Goal: Find specific page/section: Find specific page/section

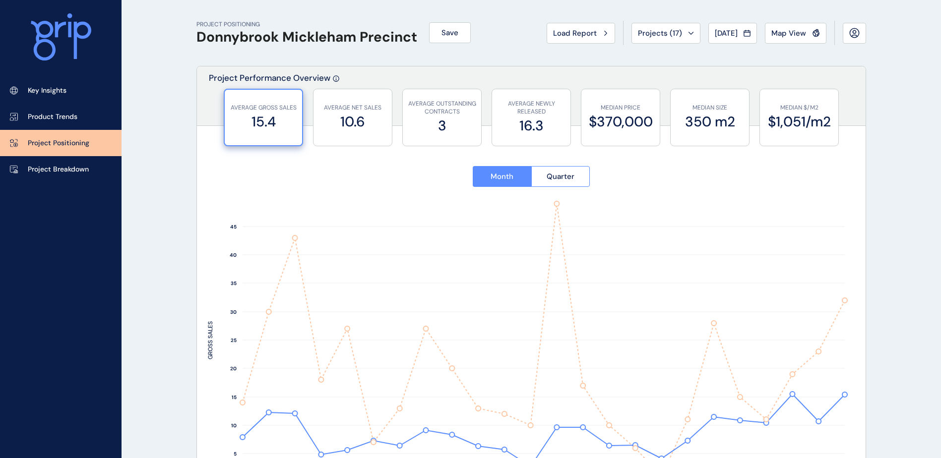
scroll to position [186, 0]
click at [577, 25] on button "Load Report" at bounding box center [581, 33] width 68 height 21
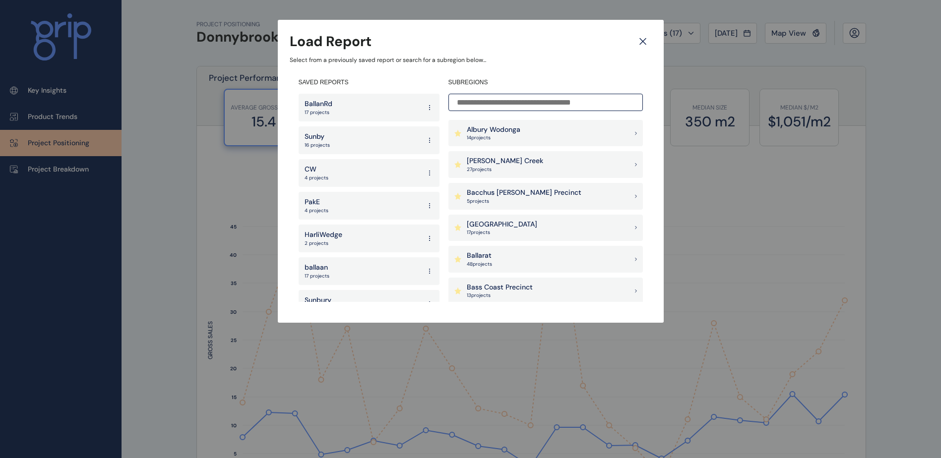
click at [357, 129] on div "Sunby 16 projects" at bounding box center [369, 140] width 141 height 28
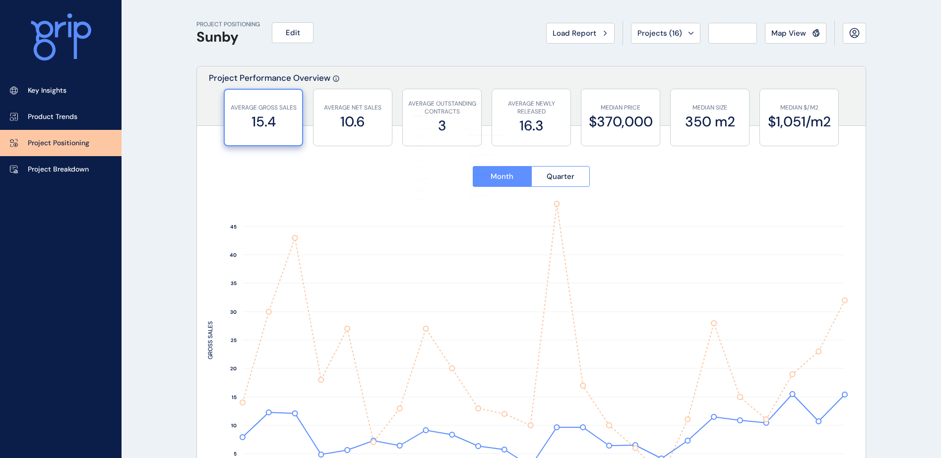
type input "**********"
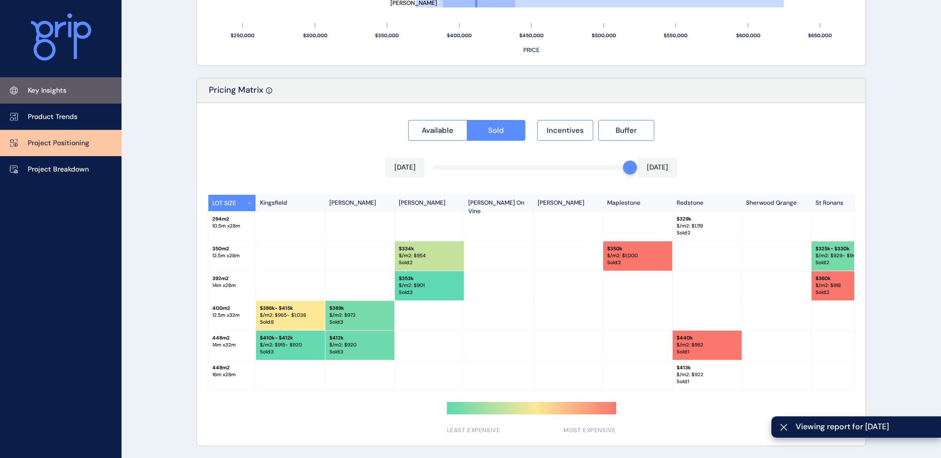
click at [56, 96] on link "Key Insights" at bounding box center [61, 90] width 122 height 26
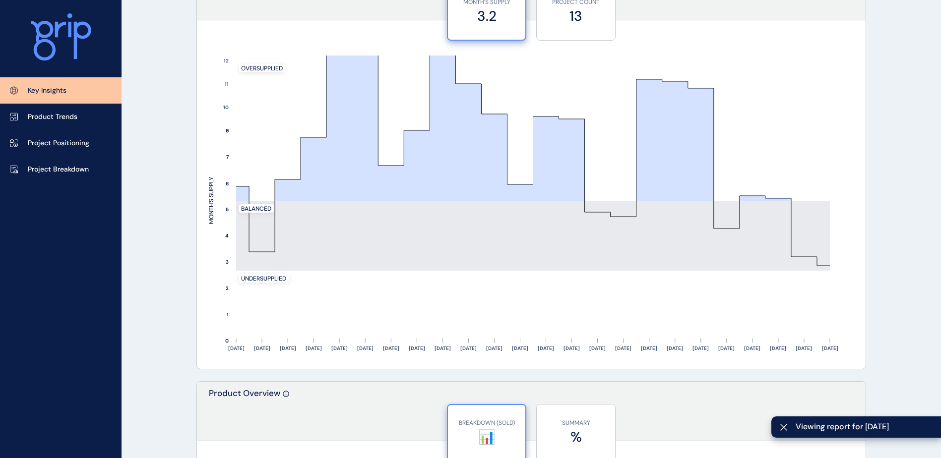
click at [160, 165] on div "KEY INSIGHTS Sunby Edit Load Report Projects ( 16 ) [DATE] 2025 < > Jan No repo…" at bounding box center [470, 178] width 941 height 2088
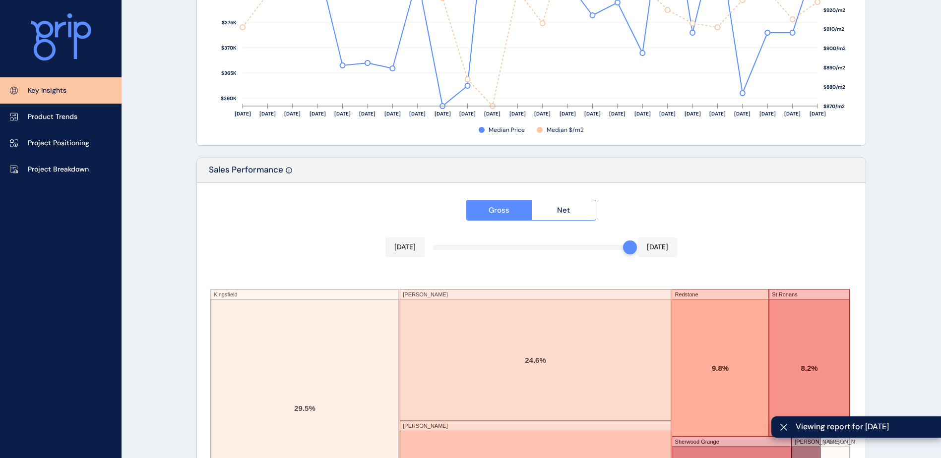
scroll to position [1630, 0]
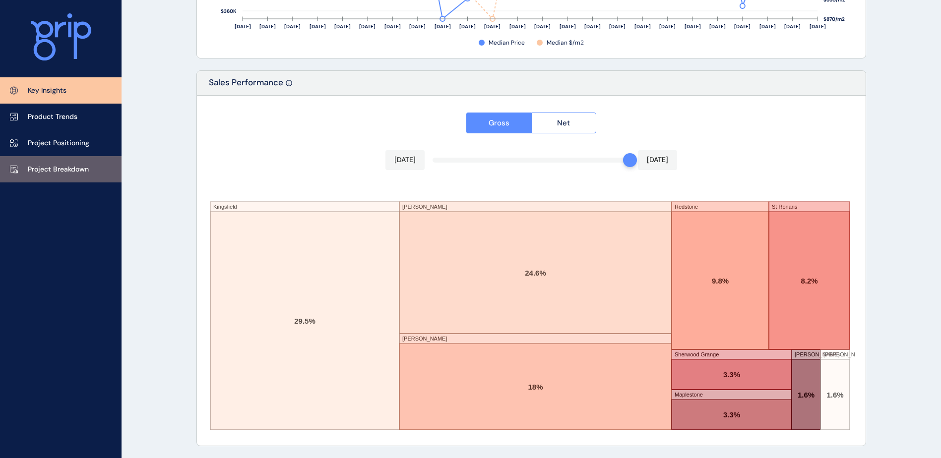
drag, startPoint x: 29, startPoint y: 168, endPoint x: 35, endPoint y: 175, distance: 9.1
click at [29, 168] on p "Project Breakdown" at bounding box center [58, 170] width 61 height 10
